Goal: Task Accomplishment & Management: Complete application form

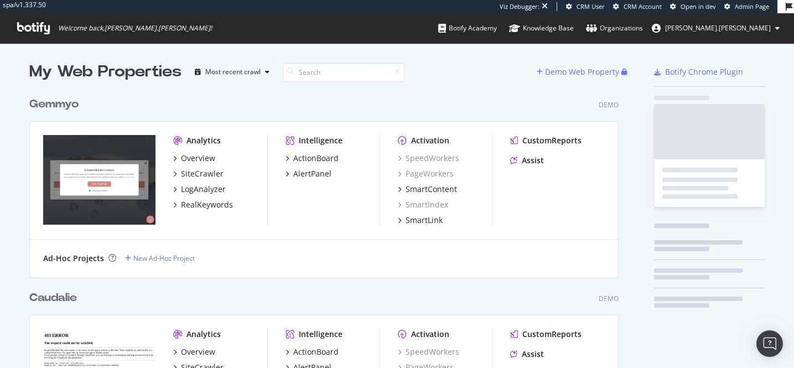
scroll to position [1550, 598]
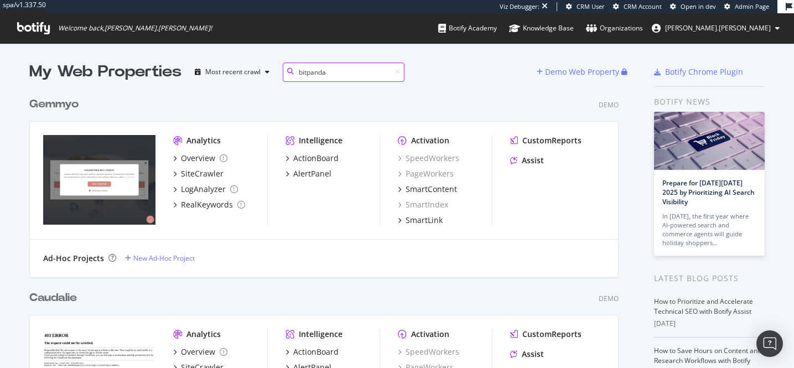
type input "bitpanda"
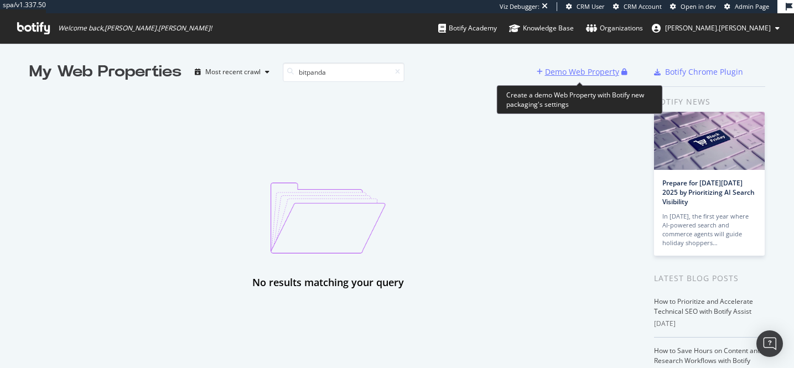
click at [597, 75] on div "Demo Web Property" at bounding box center [582, 71] width 74 height 11
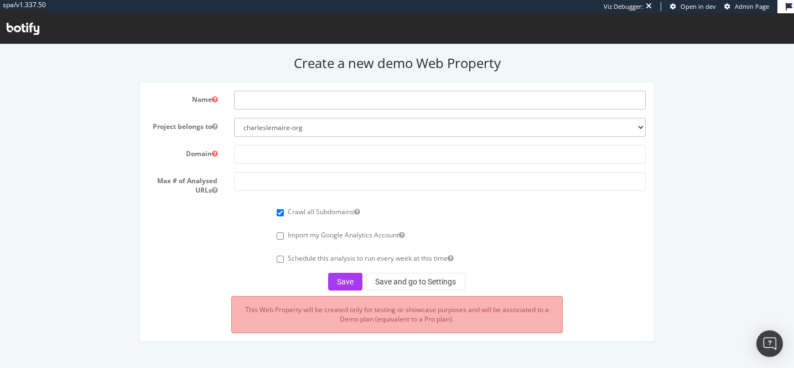
click at [255, 96] on input "text" at bounding box center [440, 100] width 412 height 19
type input "Bitpanda"
click at [268, 153] on input "text" at bounding box center [440, 154] width 412 height 19
paste input "[DOMAIN_NAME]"
type input "[DOMAIN_NAME]"
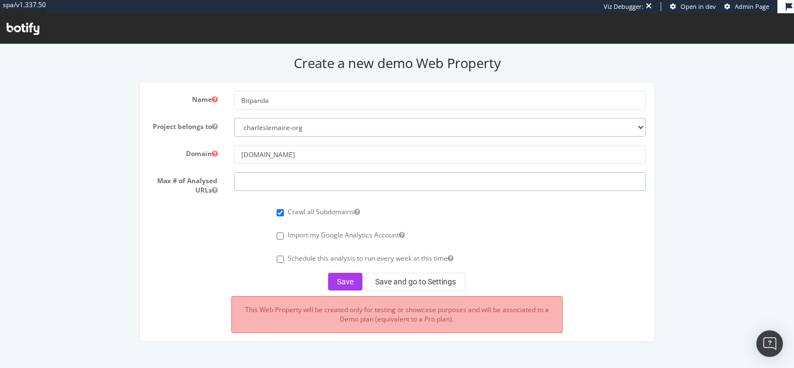
click at [274, 184] on input "number" at bounding box center [440, 181] width 412 height 19
type input "50000"
